Goal: Task Accomplishment & Management: Manage account settings

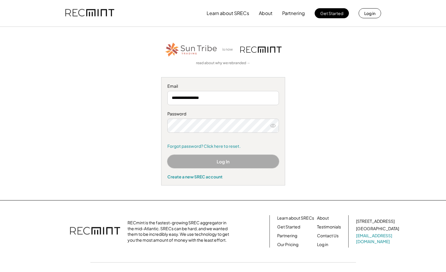
click at [237, 160] on button "Log In" at bounding box center [222, 161] width 111 height 13
click at [229, 144] on link "Forgot password? Click here to reset." at bounding box center [222, 147] width 111 height 6
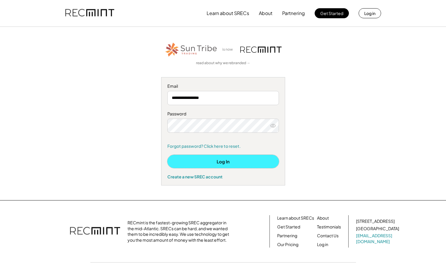
click at [229, 162] on button "Log In" at bounding box center [222, 161] width 111 height 13
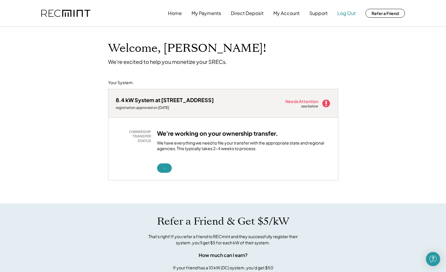
click at [345, 12] on button "Log Out" at bounding box center [346, 13] width 18 height 12
